Goal: Task Accomplishment & Management: Manage account settings

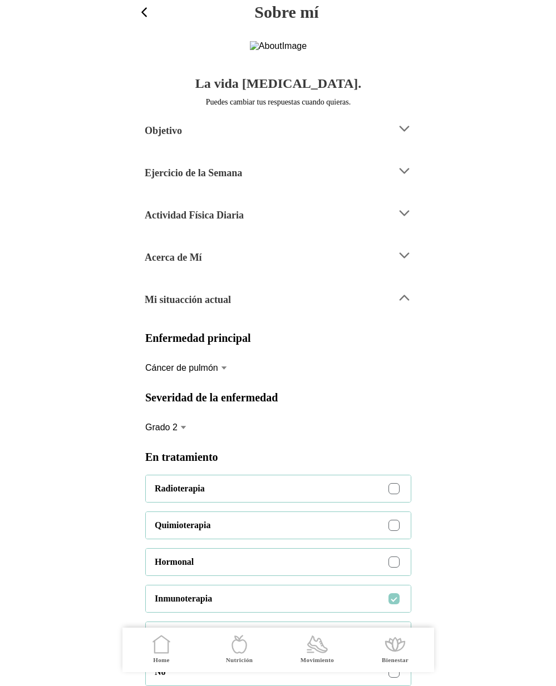
scroll to position [1882, 0]
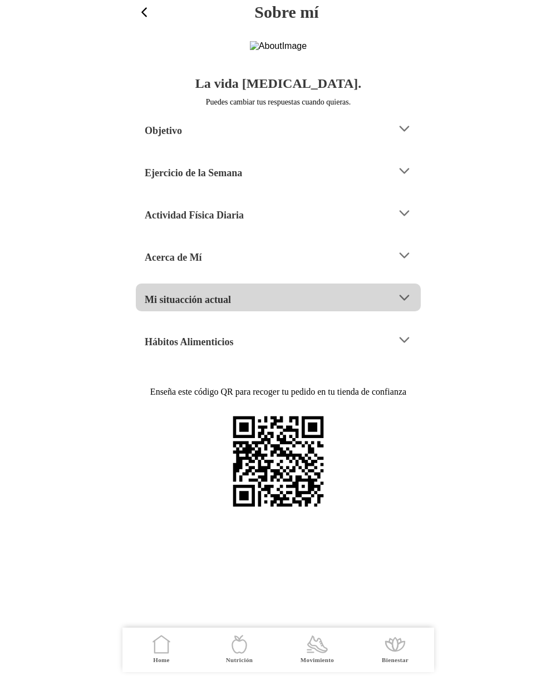
click at [256, 312] on div "Mi situacción actual" at bounding box center [266, 298] width 243 height 28
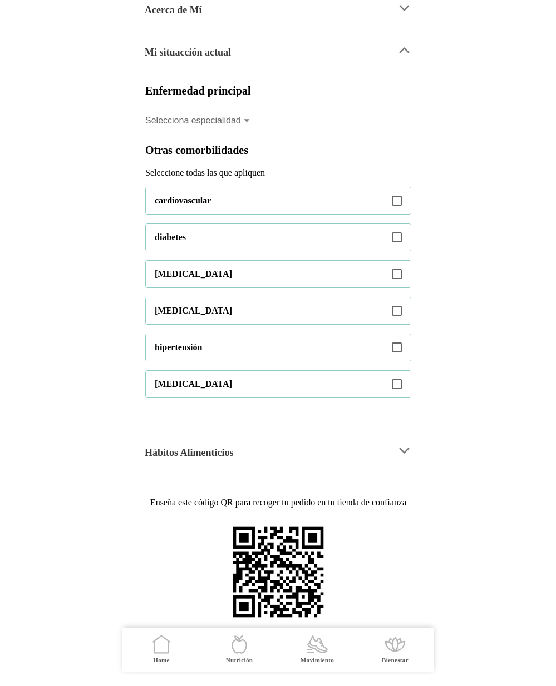
scroll to position [348, 0]
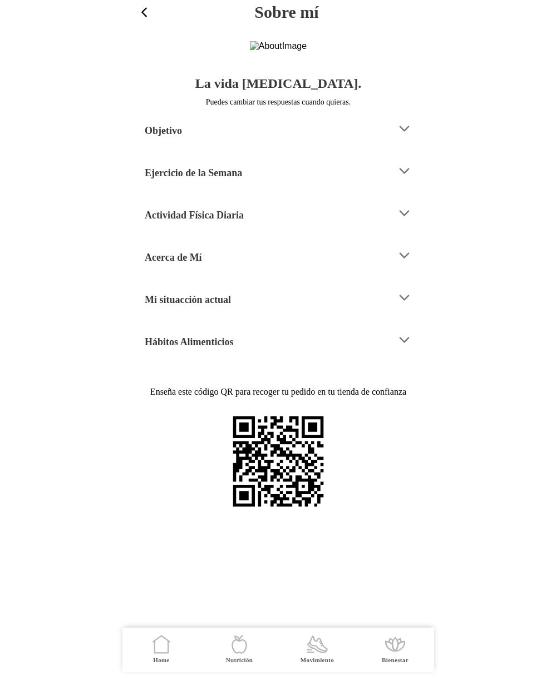
click at [279, 312] on div "Mi situacción actual" at bounding box center [266, 298] width 243 height 28
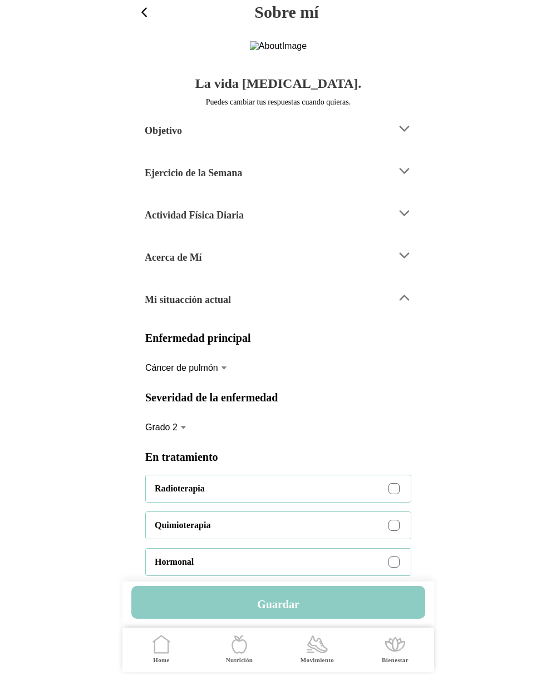
click at [144, 16] on span "button" at bounding box center [144, 12] width 14 height 14
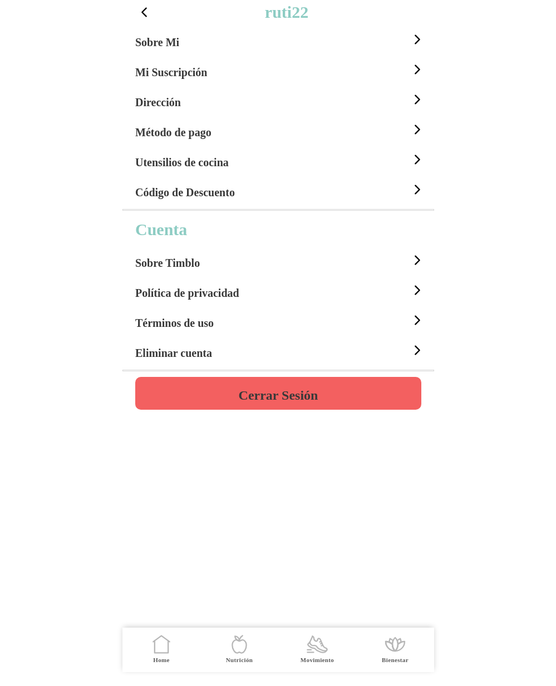
click at [144, 16] on span "button" at bounding box center [144, 12] width 14 height 14
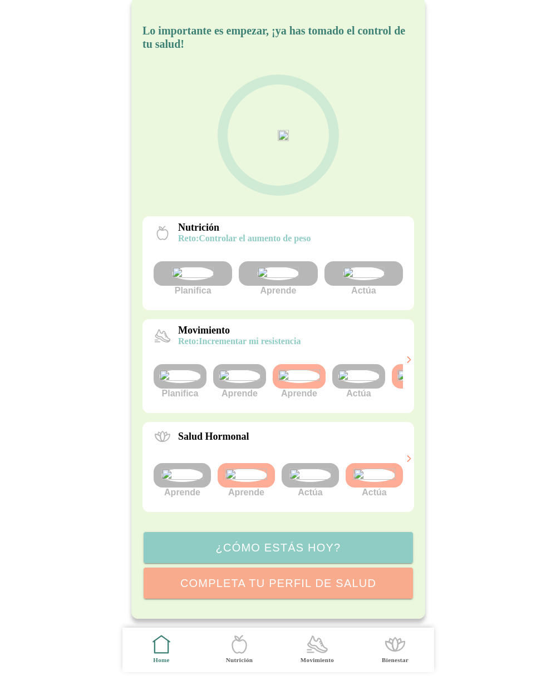
scroll to position [0, 42]
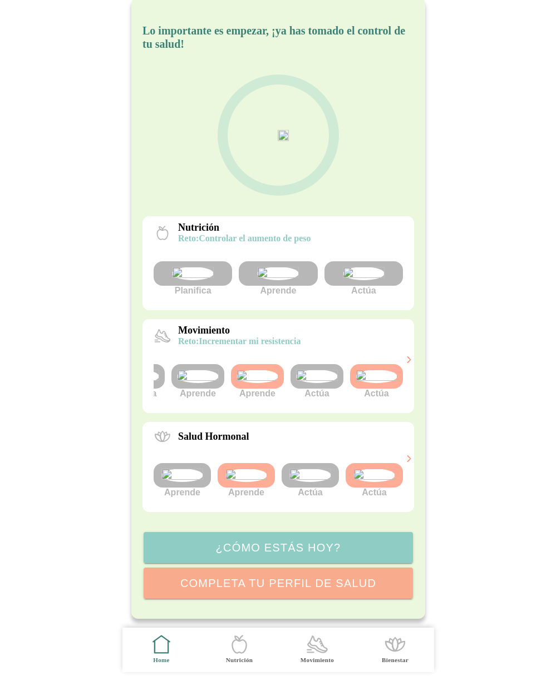
click at [367, 370] on img at bounding box center [376, 376] width 42 height 13
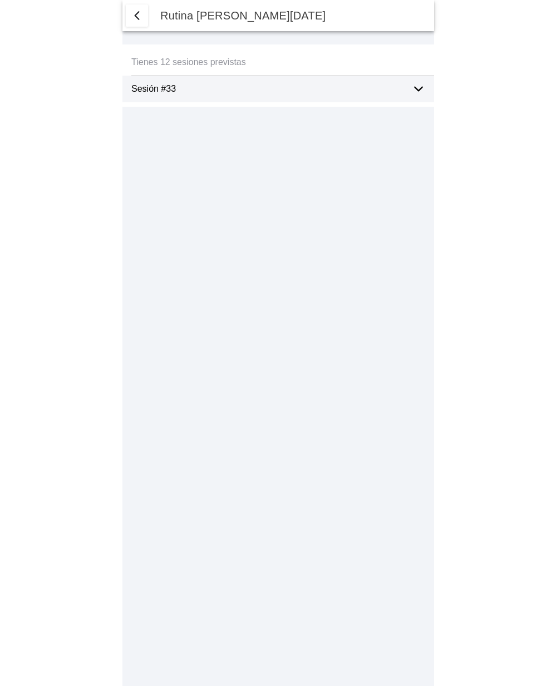
click at [425, 87] on div "Sesión #33" at bounding box center [282, 89] width 303 height 27
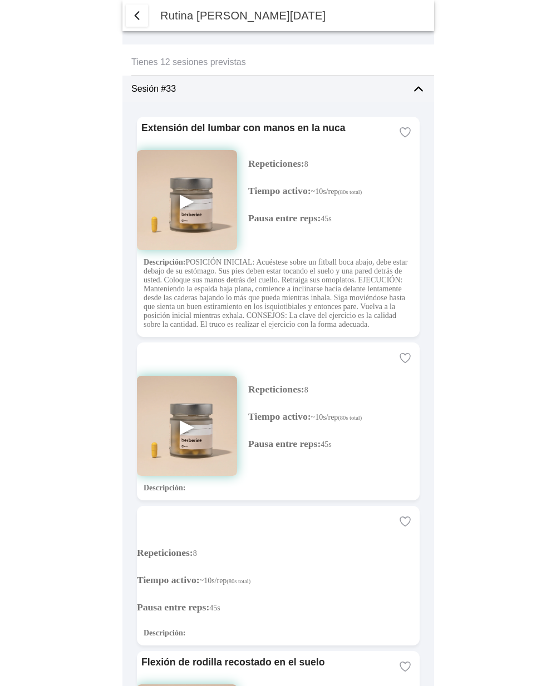
click at [138, 15] on span "button" at bounding box center [136, 15] width 13 height 13
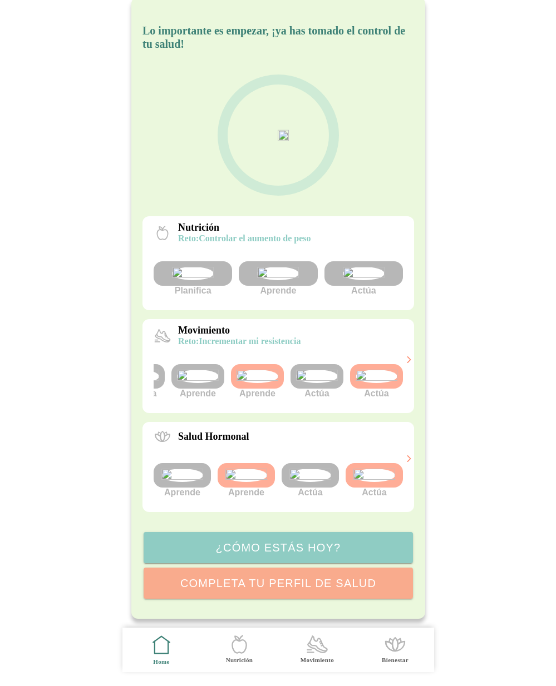
click at [315, 370] on img at bounding box center [317, 376] width 42 height 13
click at [265, 370] on img at bounding box center [257, 376] width 42 height 13
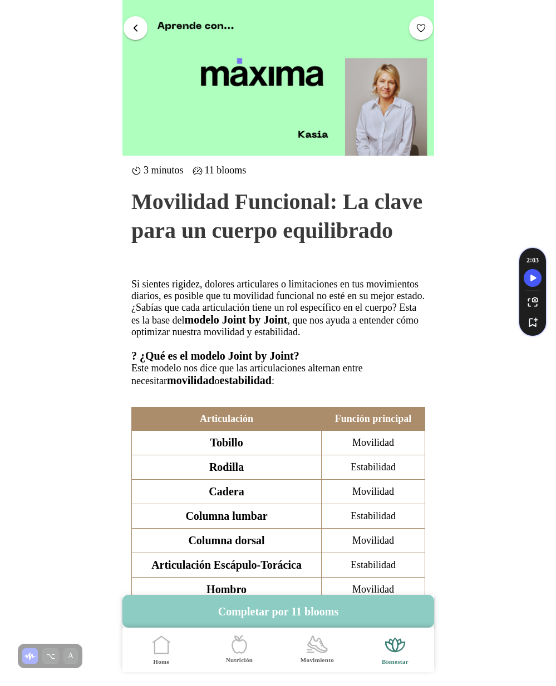
click at [130, 25] on button "button" at bounding box center [135, 28] width 24 height 24
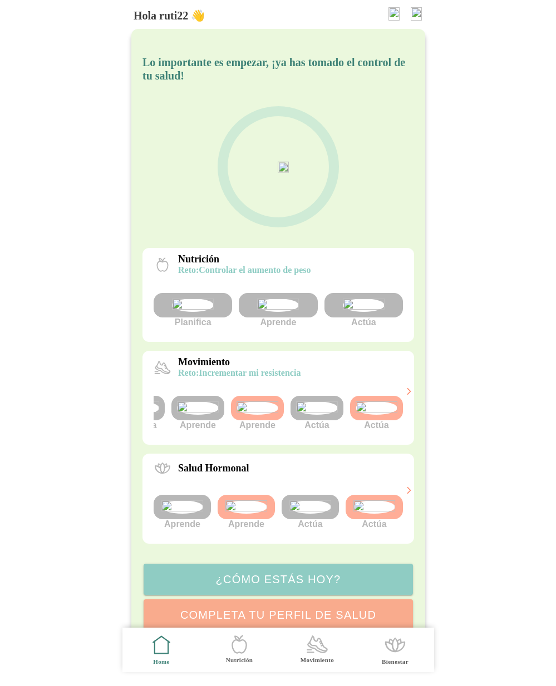
click at [416, 14] on img at bounding box center [416, 13] width 11 height 13
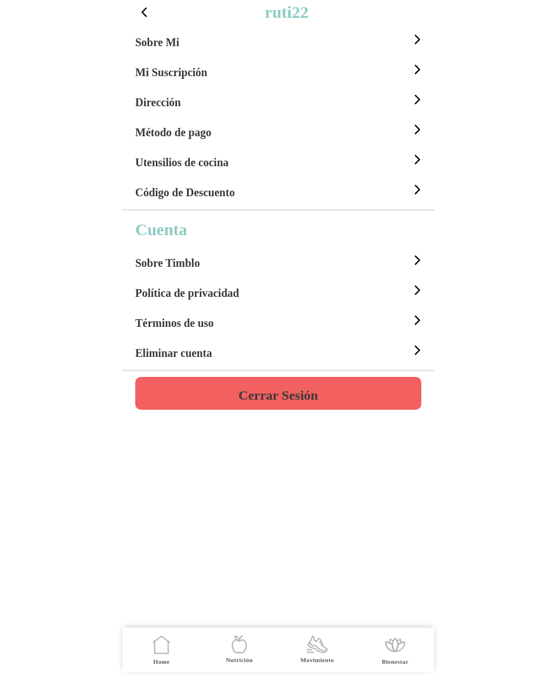
click at [191, 41] on div "Sobre Mi" at bounding box center [279, 39] width 289 height 30
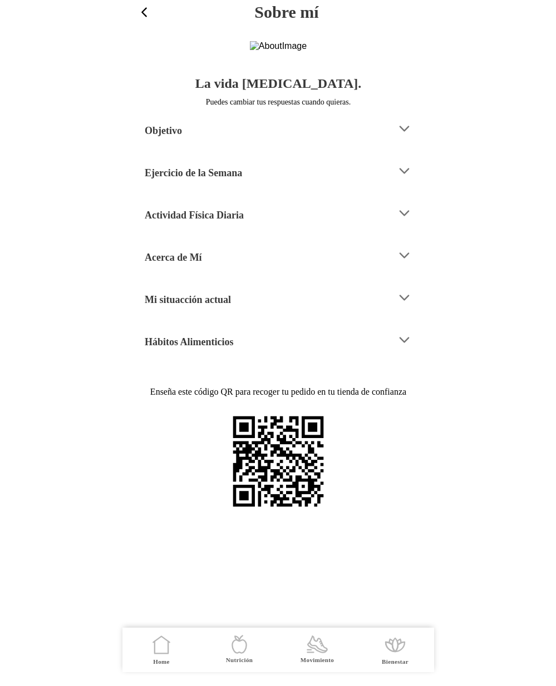
click at [220, 307] on h4 "Mi situacción actual" at bounding box center [188, 299] width 86 height 13
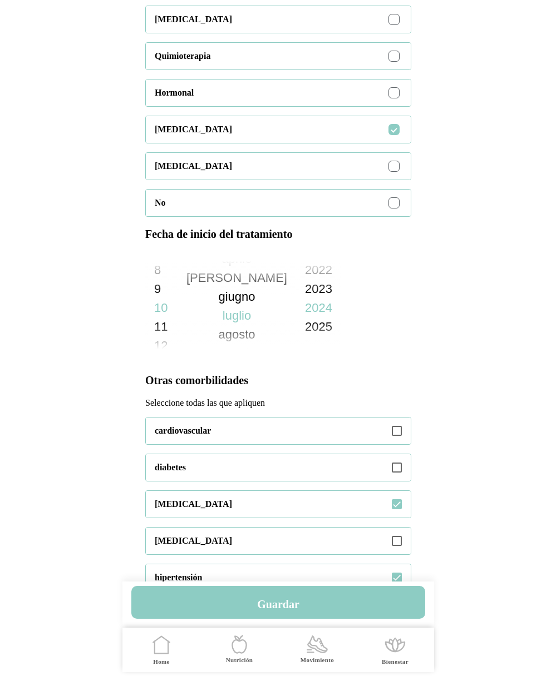
scroll to position [123, 0]
